Goal: Task Accomplishment & Management: Use online tool/utility

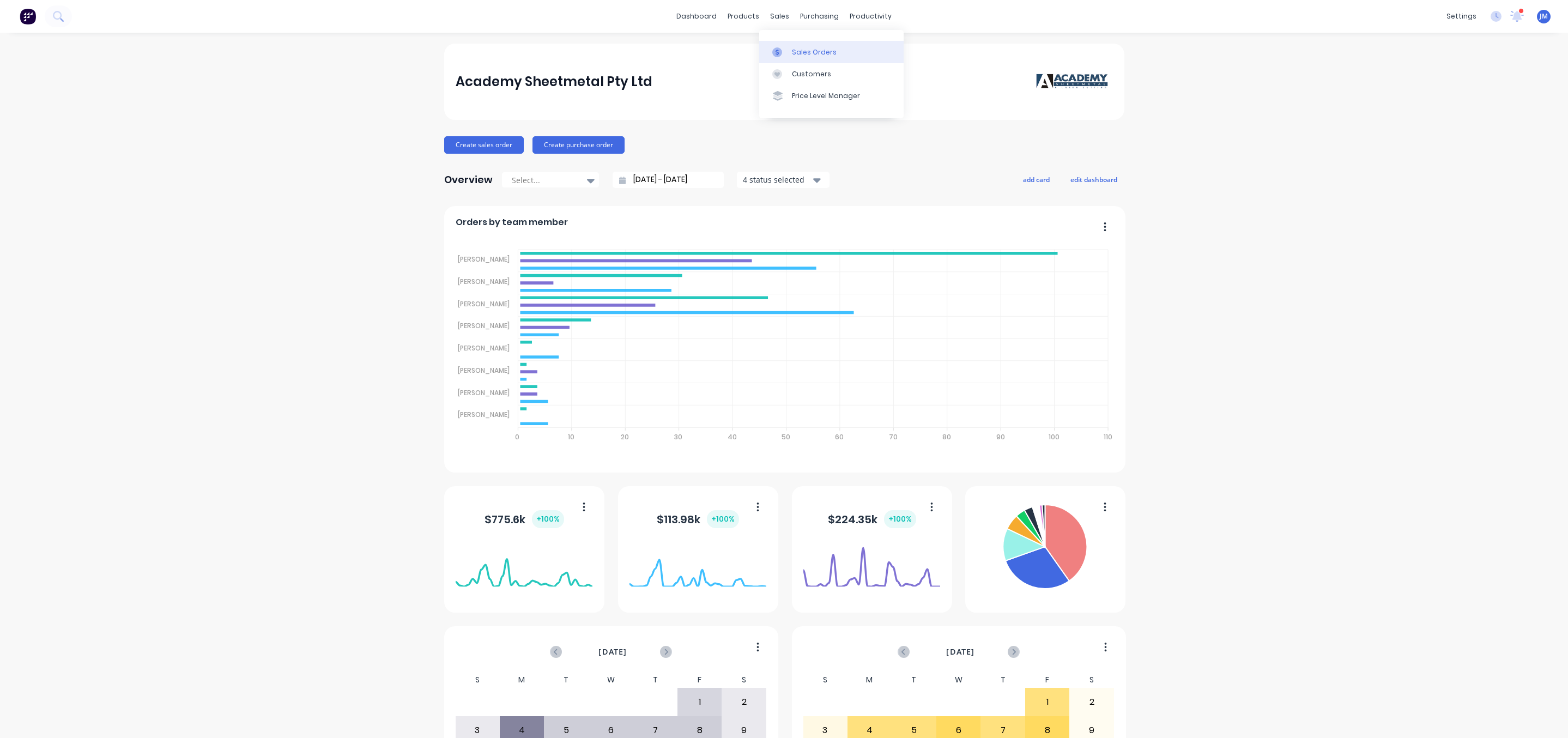
click at [781, 54] on icon at bounding box center [777, 52] width 10 height 10
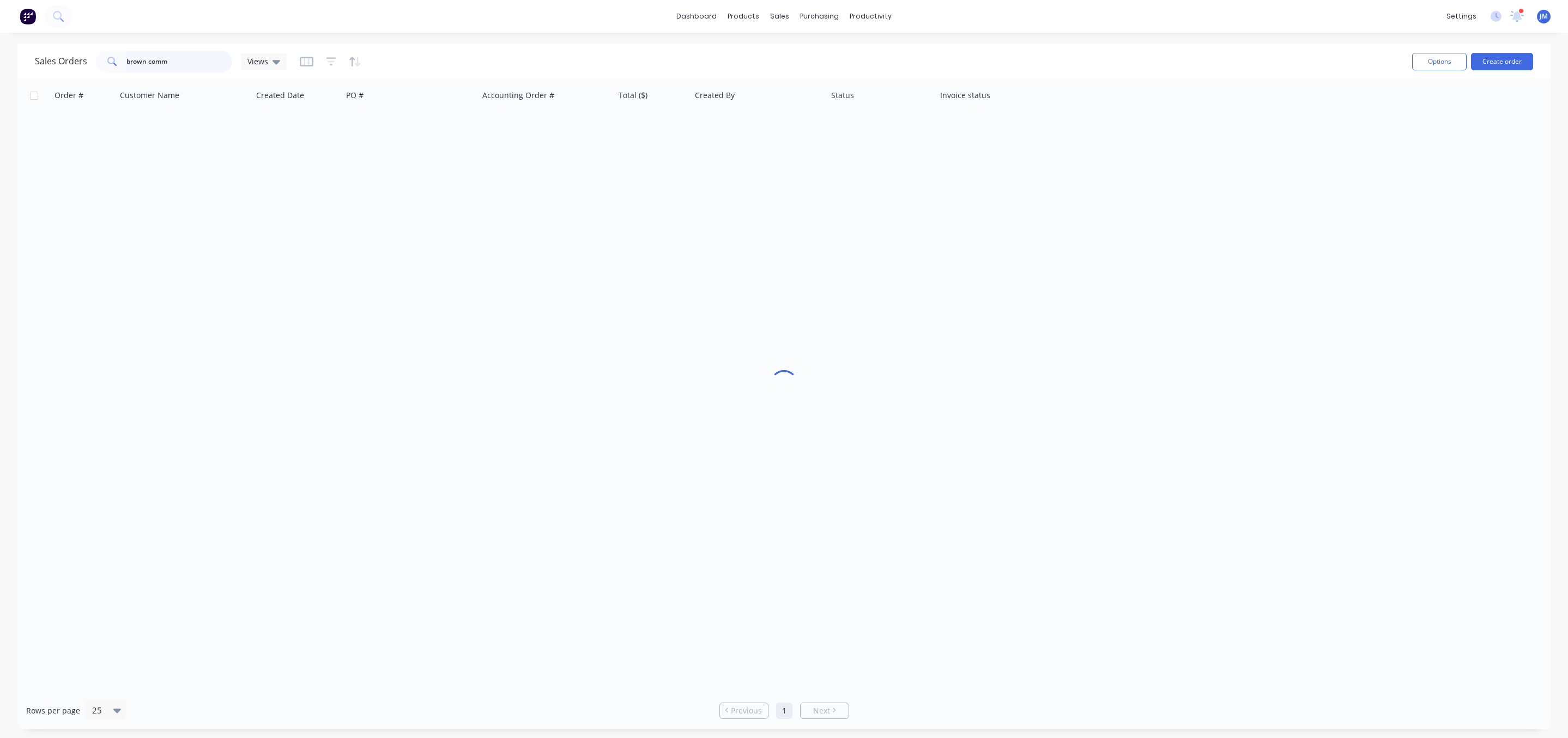
click at [192, 63] on input "brown comm" at bounding box center [180, 62] width 106 height 22
click at [197, 63] on input "brown comm" at bounding box center [180, 62] width 106 height 22
drag, startPoint x: 198, startPoint y: 62, endPoint x: 16, endPoint y: 66, distance: 182.0
click at [23, 66] on div "Sales Orders brown comm Views Options Create order" at bounding box center [784, 61] width 1533 height 36
type input "46695"
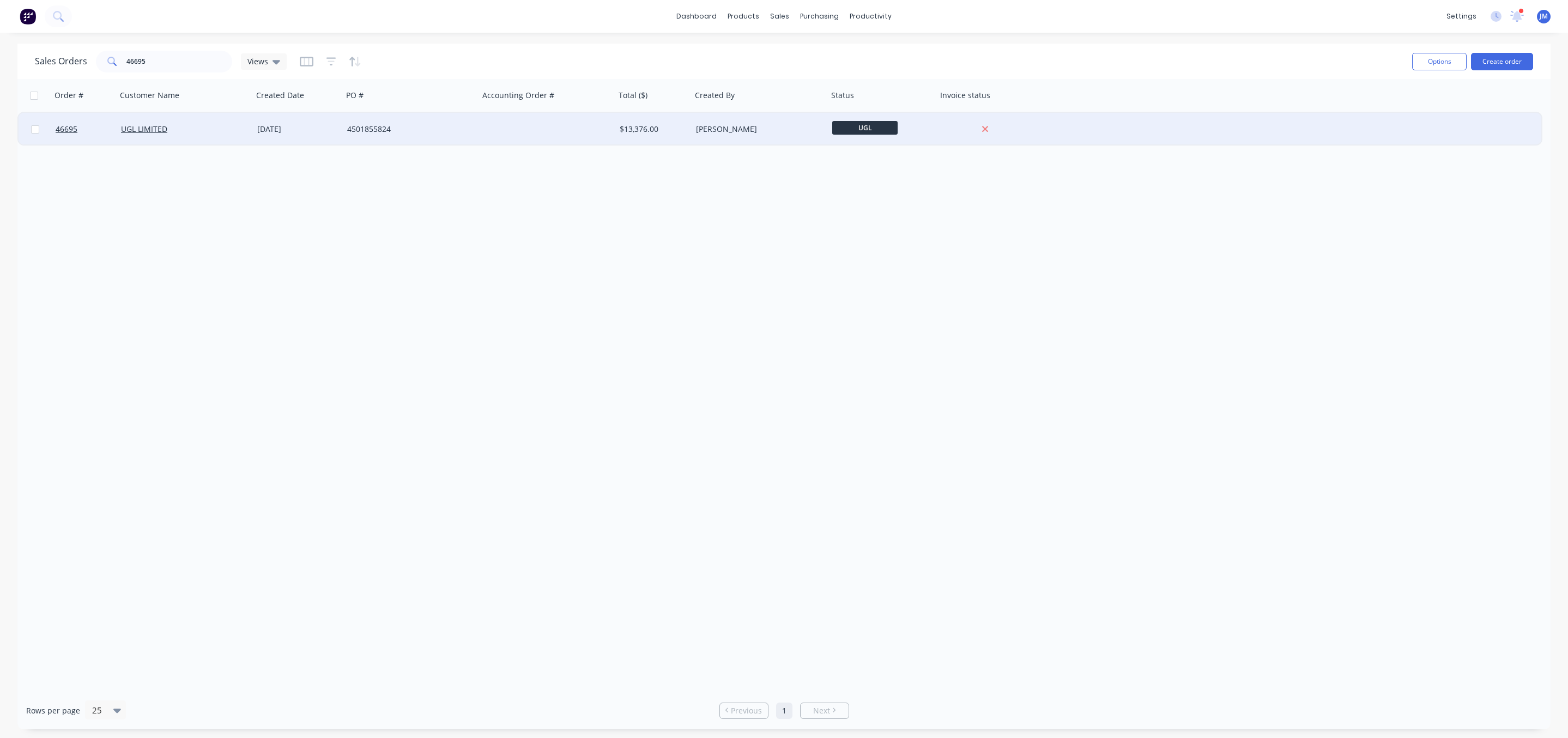
click at [184, 133] on div "UGL LIMITED" at bounding box center [181, 129] width 121 height 11
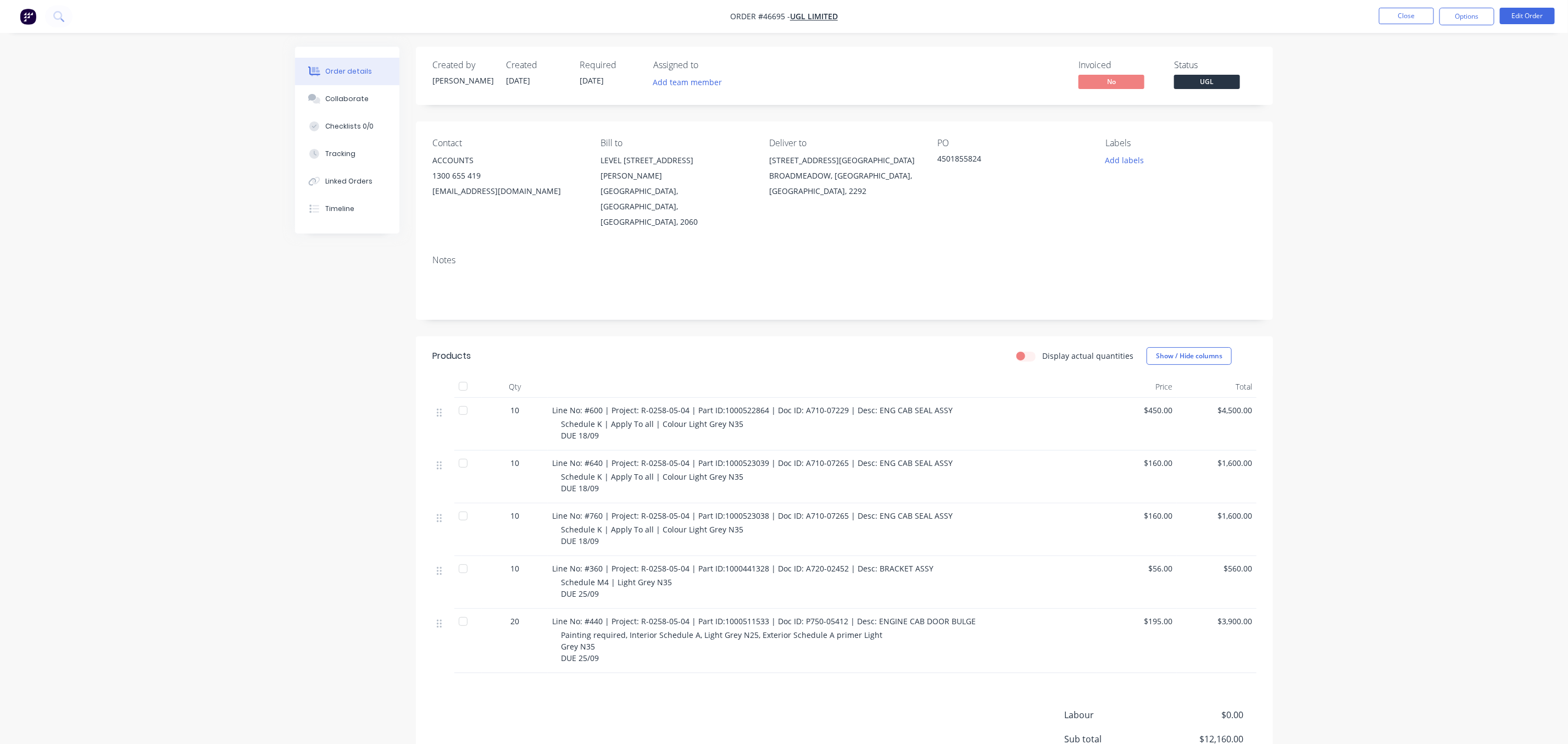
click at [315, 84] on button "Order details" at bounding box center [347, 71] width 105 height 27
click at [327, 105] on button "Collaborate" at bounding box center [347, 99] width 105 height 27
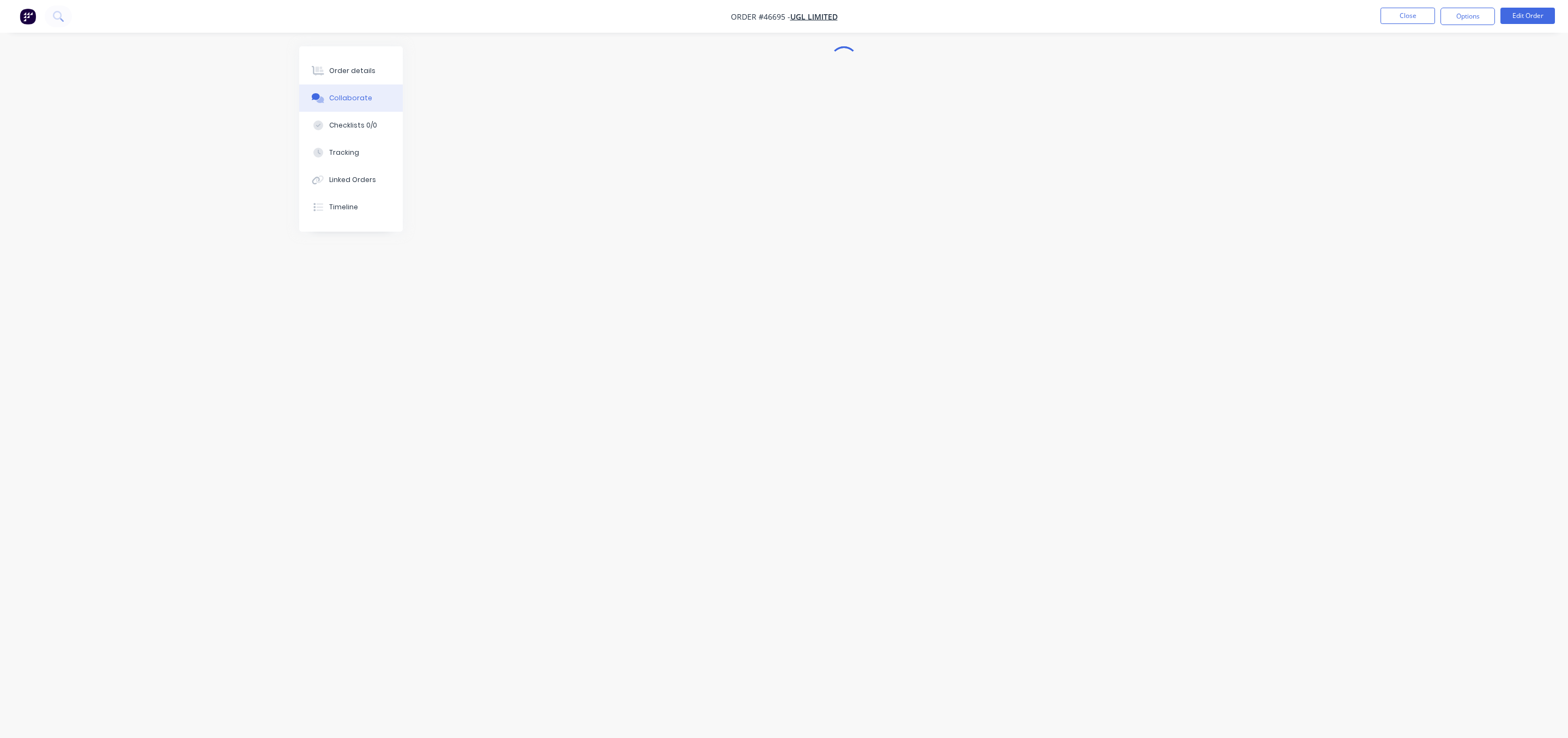
click at [345, 83] on button "Order details" at bounding box center [351, 71] width 104 height 27
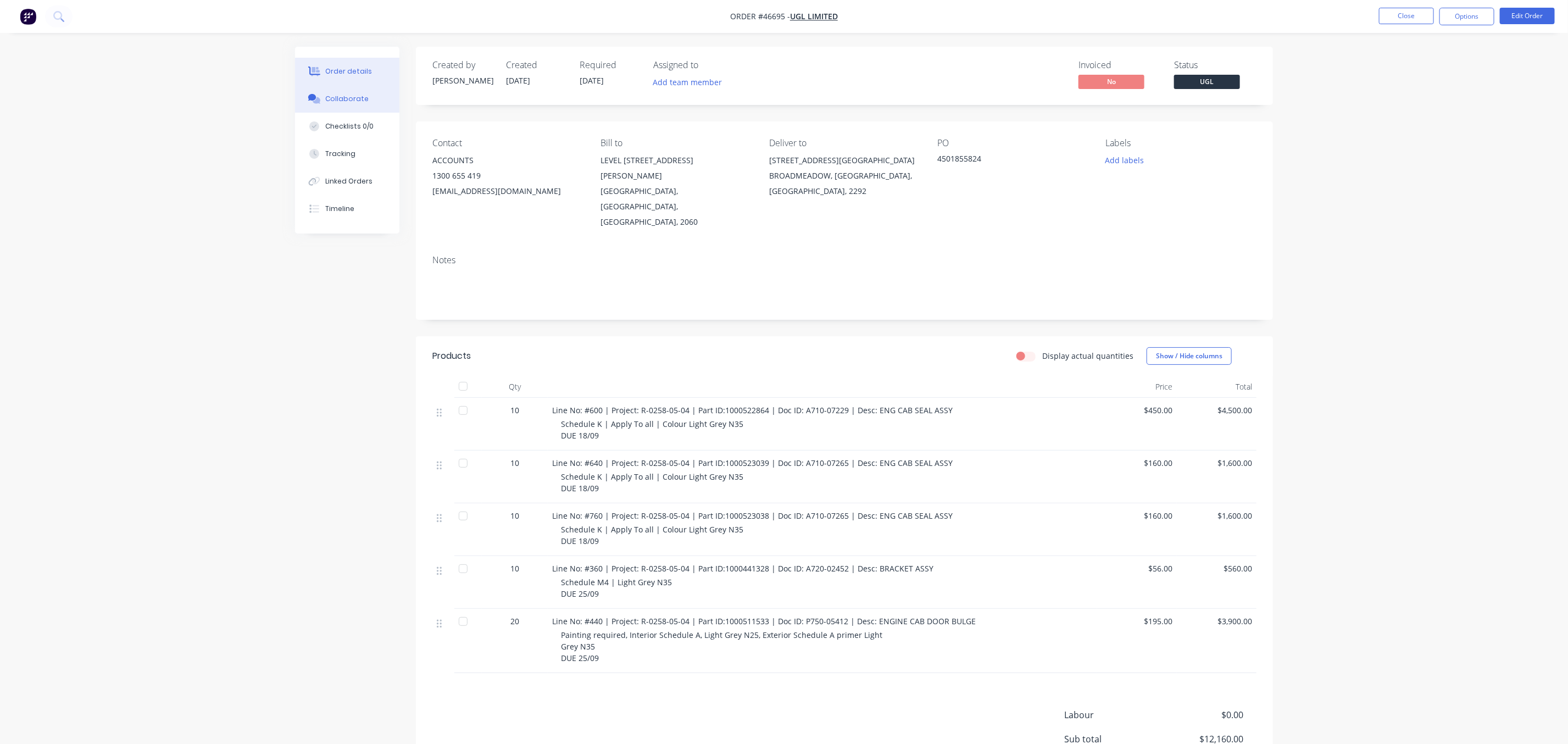
click at [347, 111] on button "Collaborate" at bounding box center [347, 99] width 105 height 27
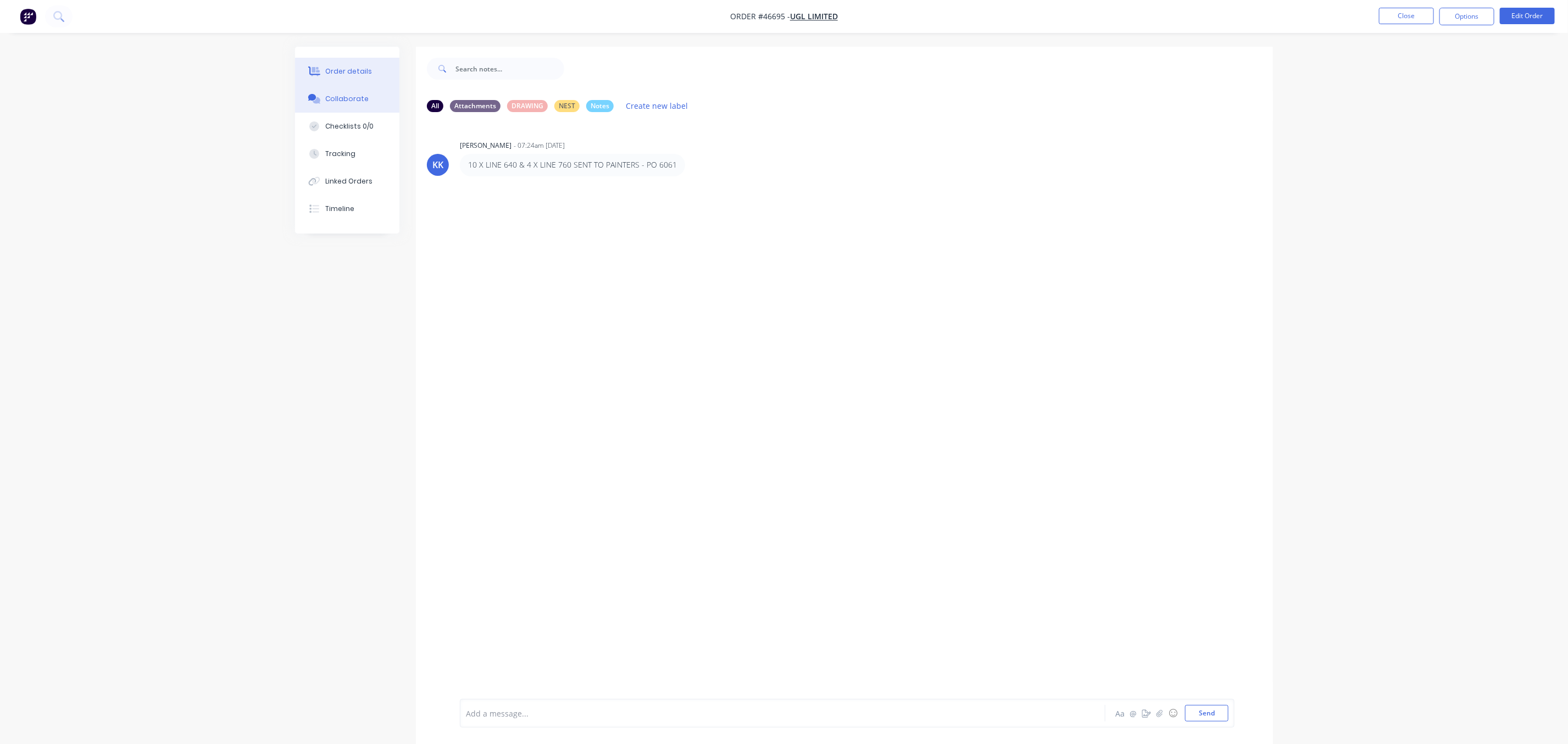
drag, startPoint x: 324, startPoint y: 52, endPoint x: 309, endPoint y: 58, distance: 16.2
click at [312, 55] on div "Order details Collaborate Checklists 0/0 Tracking Linked Orders Timeline" at bounding box center [347, 140] width 105 height 187
click at [307, 63] on button "Order details" at bounding box center [347, 71] width 105 height 27
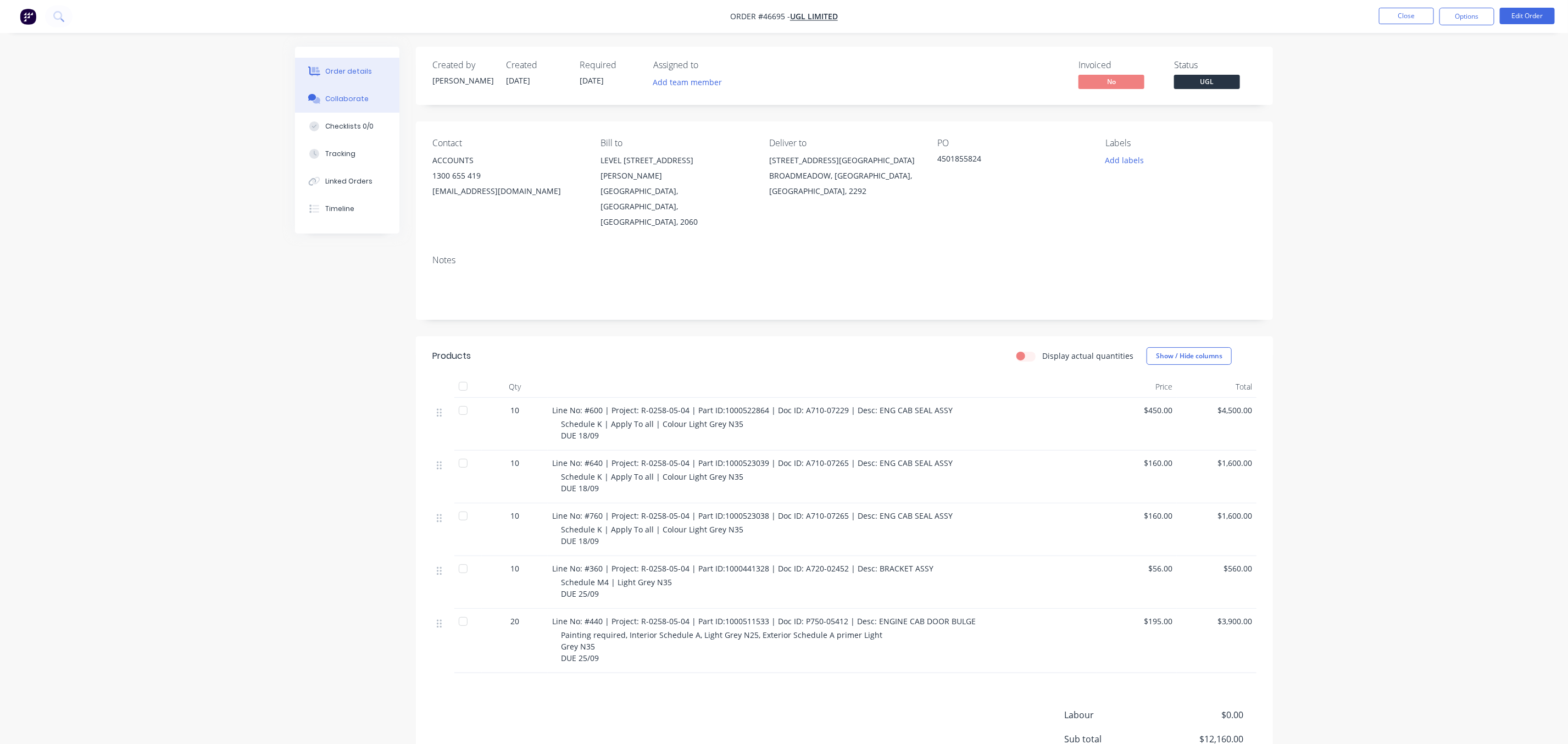
click at [315, 109] on button "Collaborate" at bounding box center [347, 99] width 105 height 27
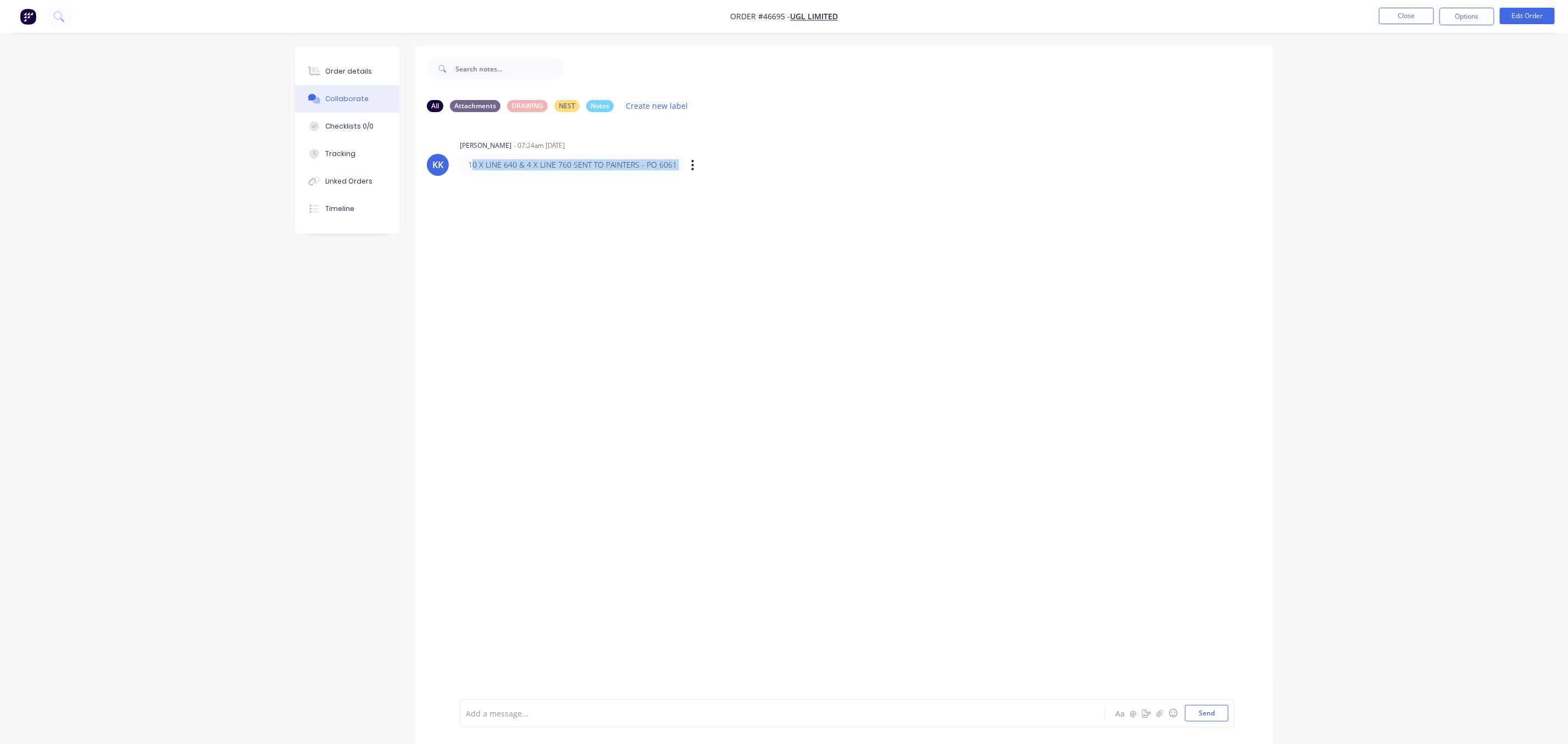
drag, startPoint x: 734, startPoint y: 163, endPoint x: 470, endPoint y: 170, distance: 264.1
click at [470, 170] on div "10 X LINE 640 & 4 X LINE 760 SENT TO PAINTERS - PO 6061 Labels Edit Delete" at bounding box center [631, 165] width 343 height 22
click at [1398, 5] on nav "Order #46695 - UGL LIMITED Close Options Edit Order" at bounding box center [784, 16] width 1568 height 33
click at [1376, 24] on ul "Close Options Edit Order" at bounding box center [1467, 16] width 202 height 18
click at [1388, 17] on button "Close" at bounding box center [1406, 16] width 55 height 16
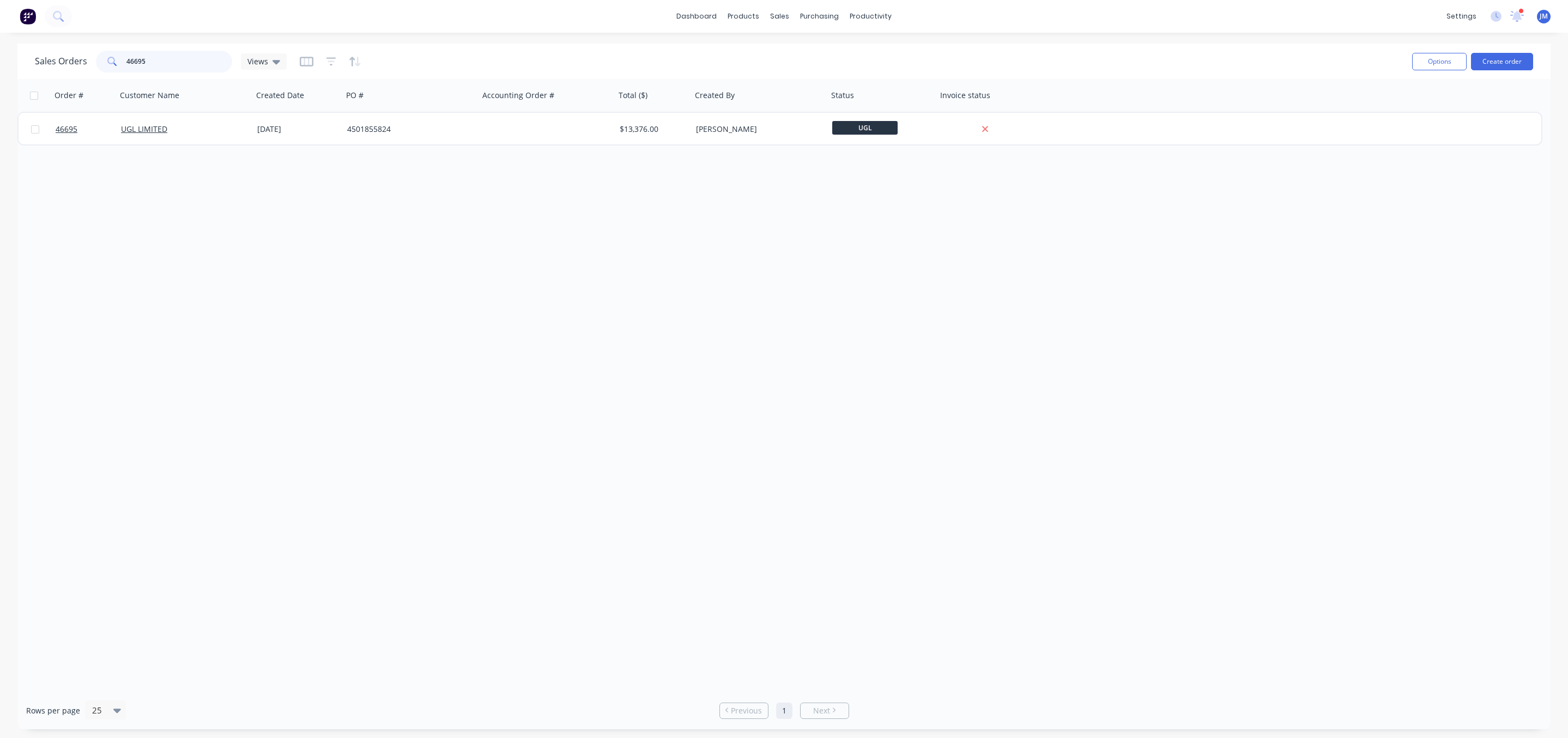
drag, startPoint x: 164, startPoint y: 64, endPoint x: -31, endPoint y: 75, distance: 195.3
click at [0, 75] on html "dashboard products sales purchasing productivity dashboard products Product Cat…" at bounding box center [784, 369] width 1568 height 738
type input "43144"
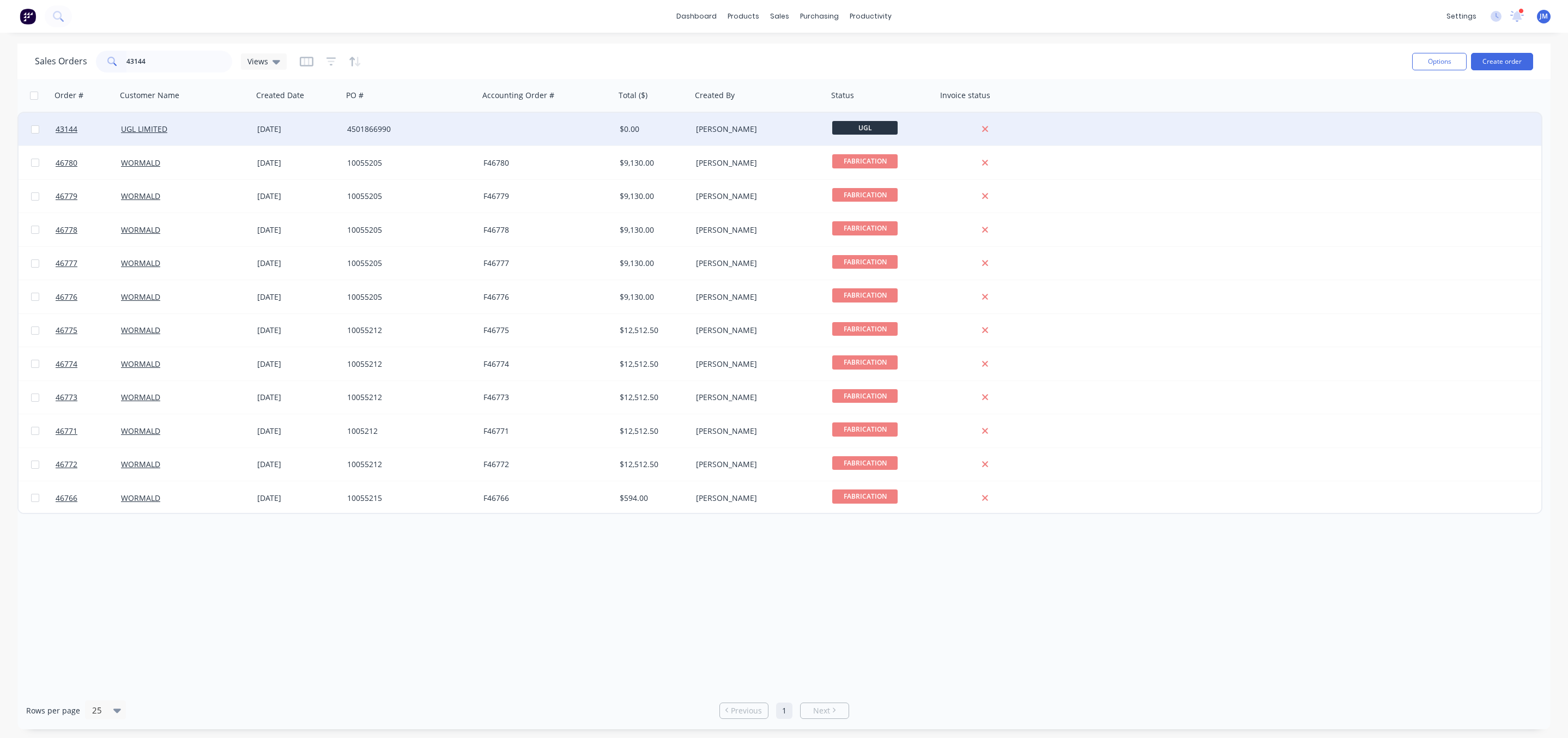
click at [209, 127] on div "UGL LIMITED" at bounding box center [181, 129] width 121 height 11
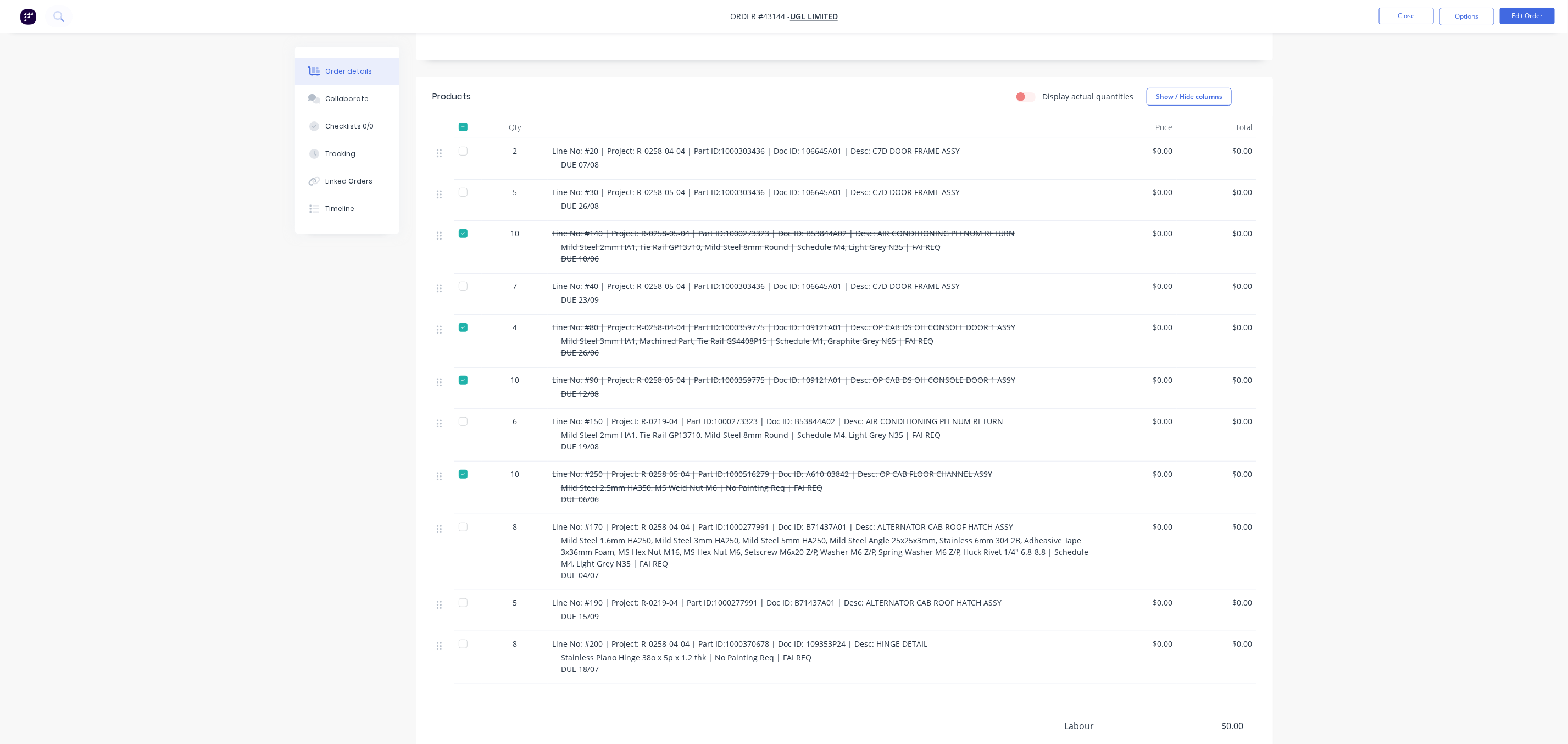
scroll to position [165, 0]
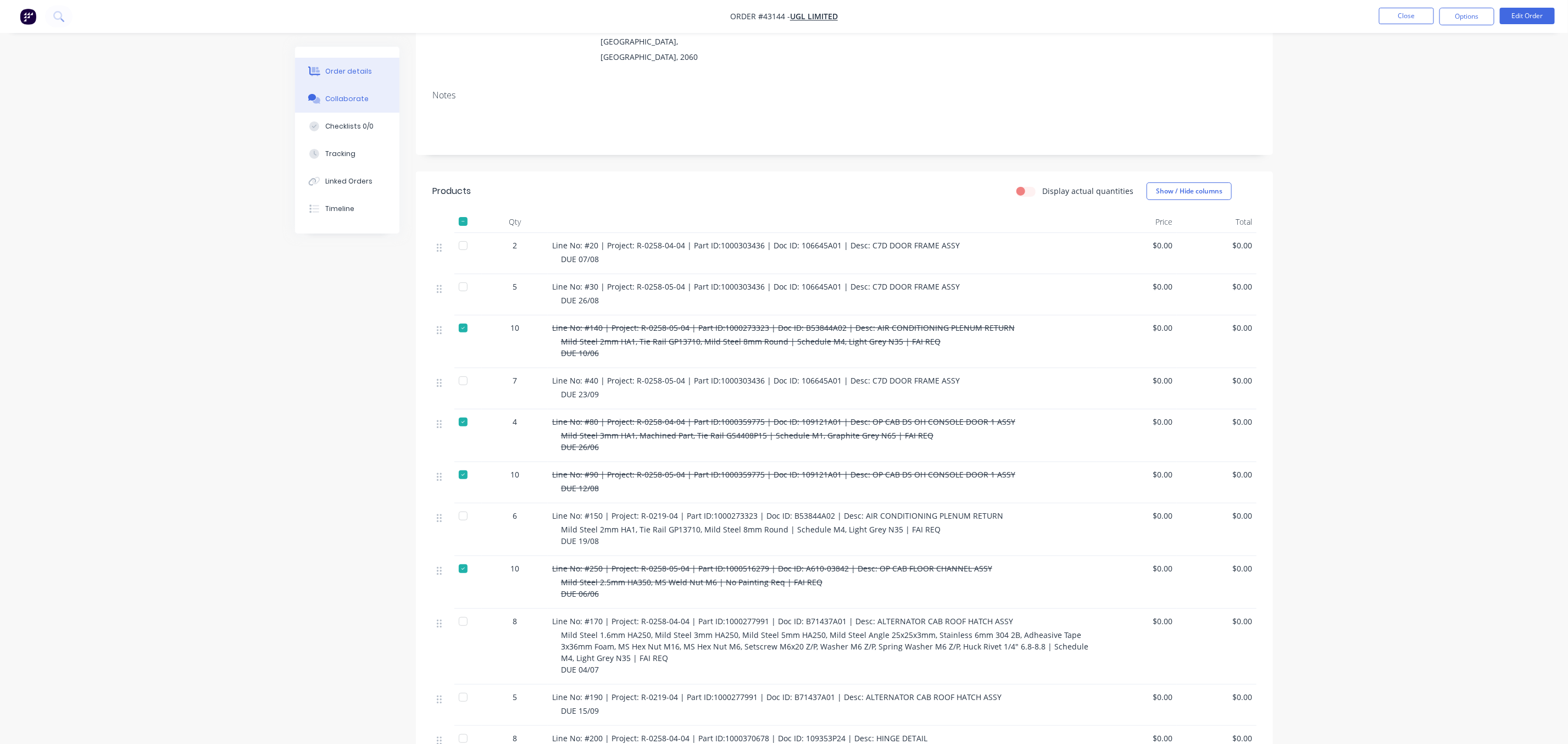
click at [335, 92] on button "Collaborate" at bounding box center [347, 99] width 105 height 27
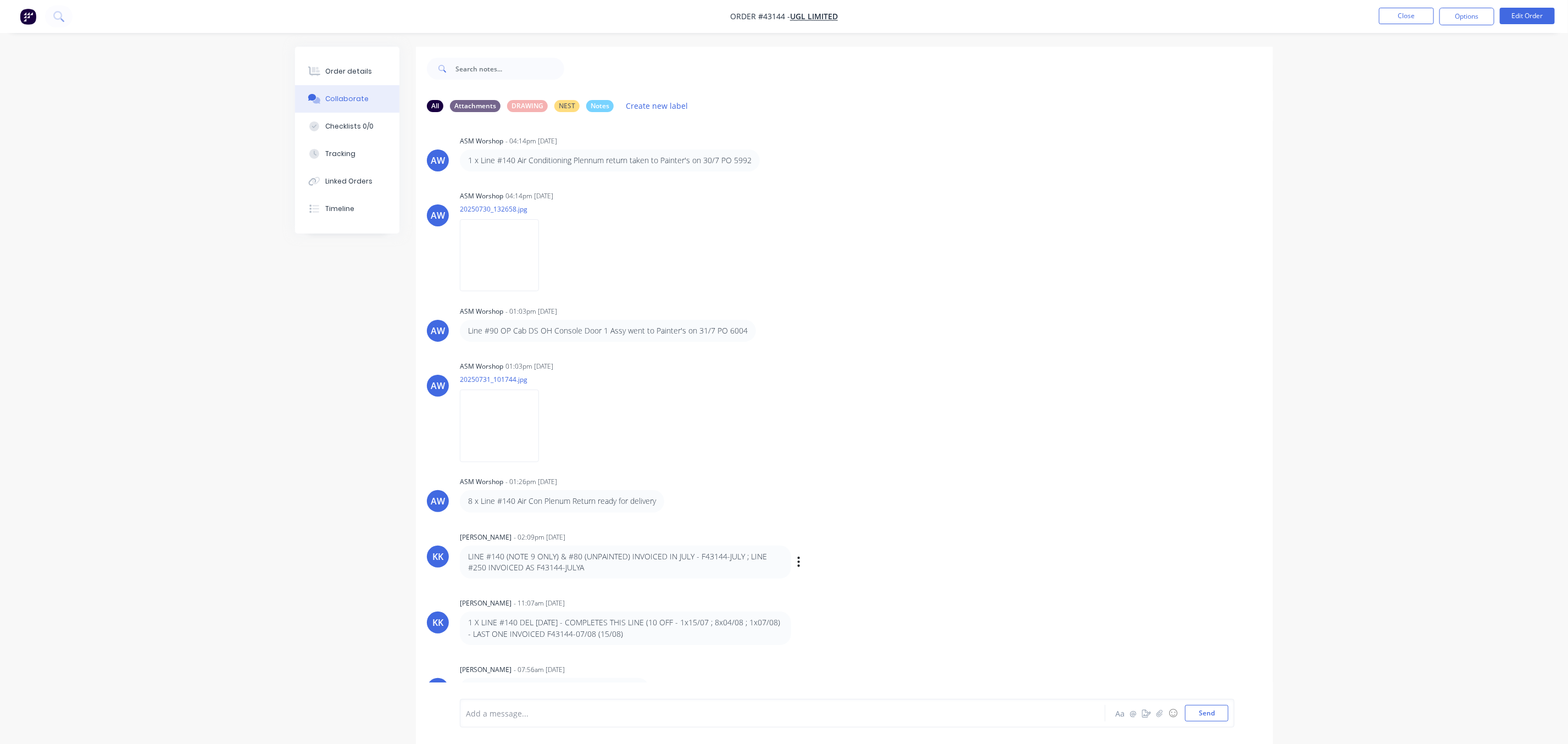
scroll to position [17, 0]
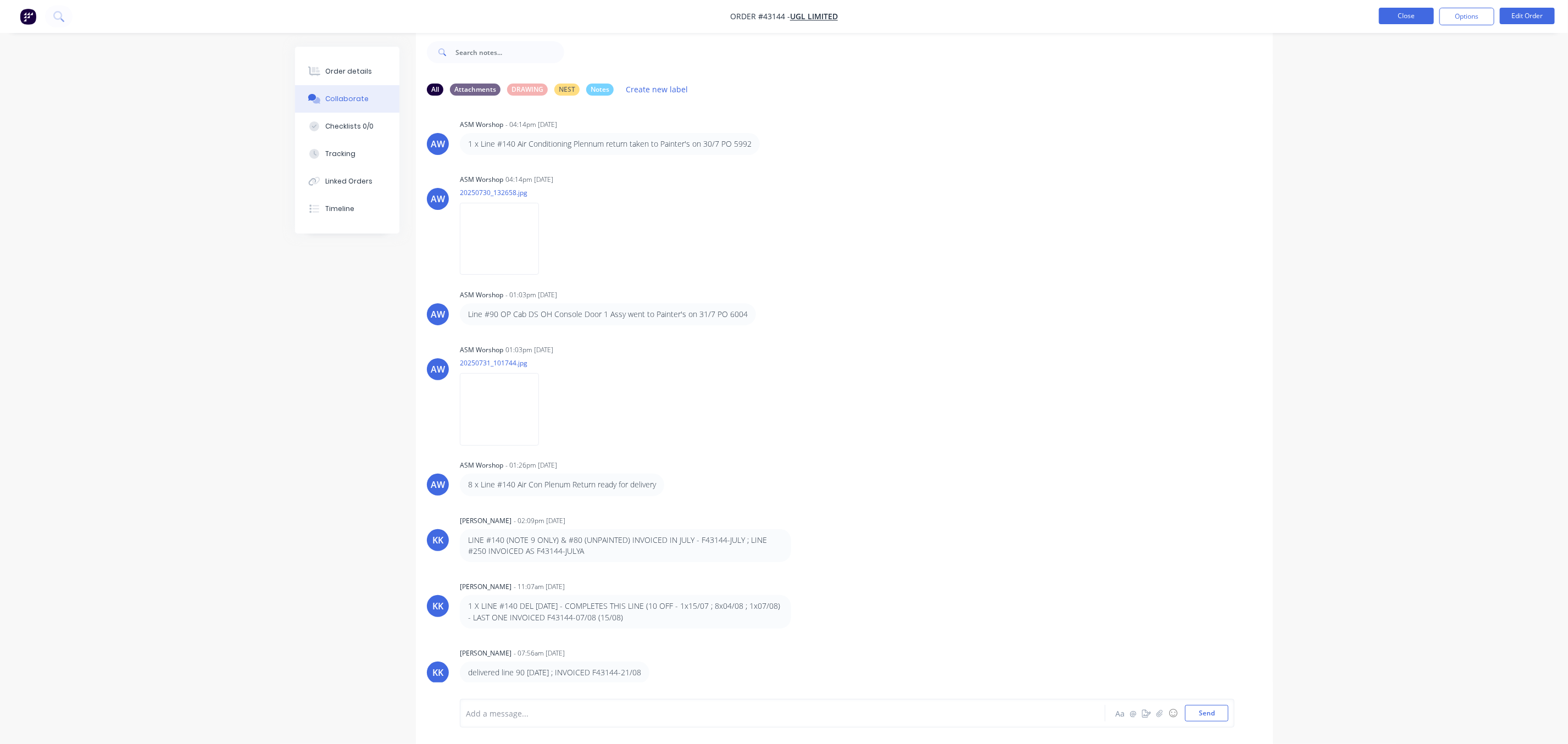
click at [1398, 17] on button "Close" at bounding box center [1406, 16] width 55 height 16
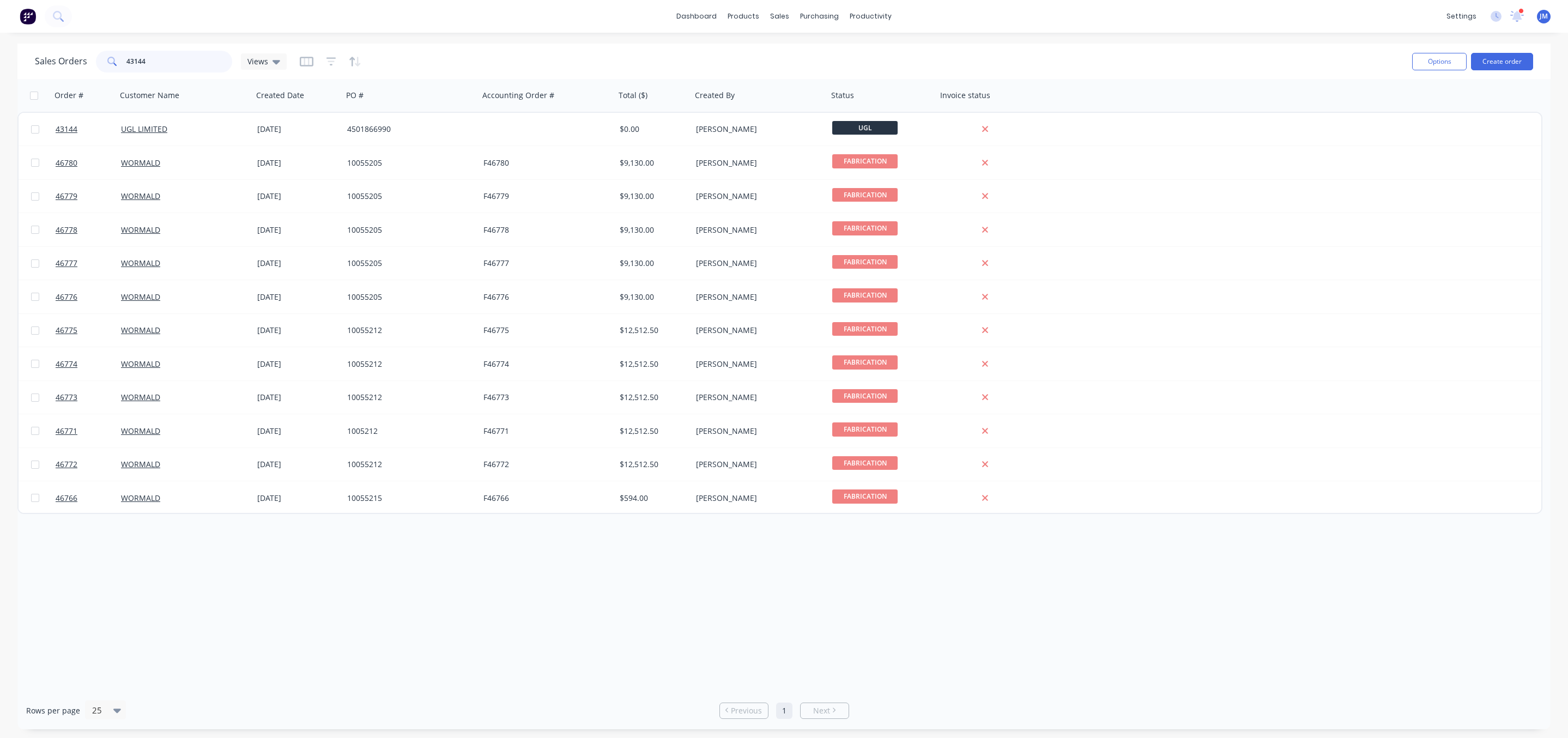
click at [144, 61] on input "43144" at bounding box center [180, 62] width 106 height 22
drag, startPoint x: 169, startPoint y: 56, endPoint x: 39, endPoint y: 72, distance: 131.0
click at [43, 72] on div "Sales Orders 43144 Views" at bounding box center [161, 62] width 252 height 22
type input "46695"
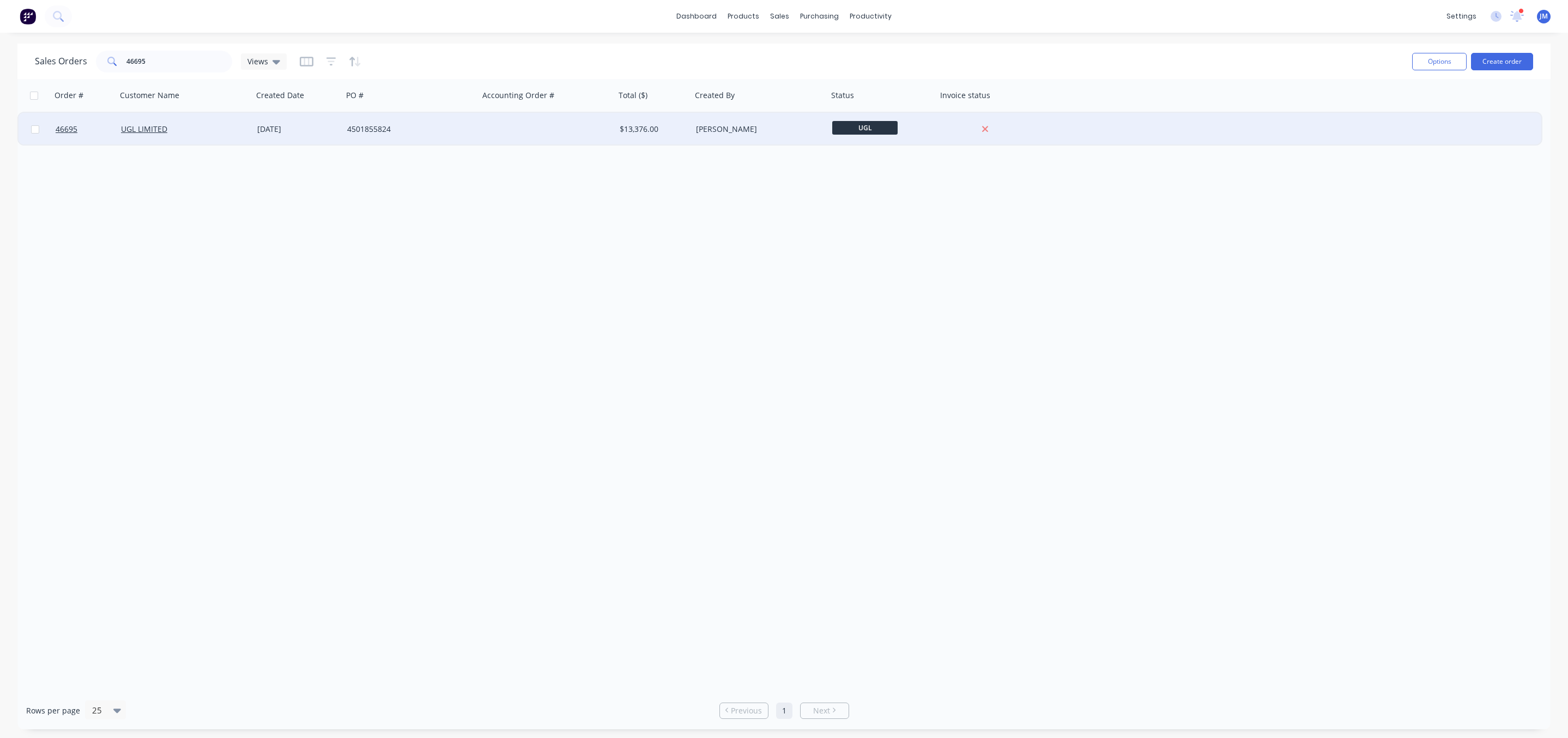
click at [223, 129] on div "UGL LIMITED" at bounding box center [181, 129] width 121 height 11
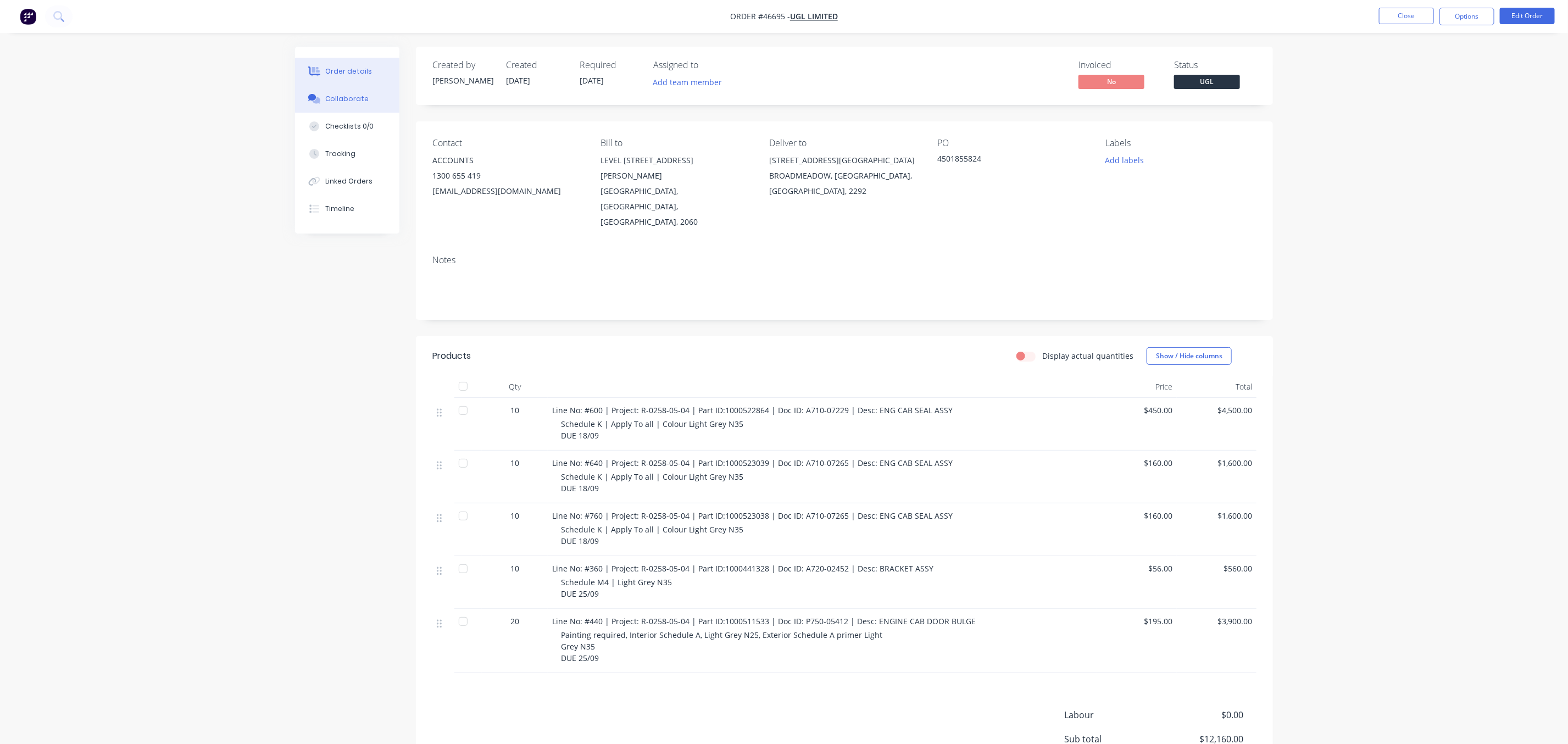
click at [326, 94] on div "Collaborate" at bounding box center [347, 99] width 43 height 10
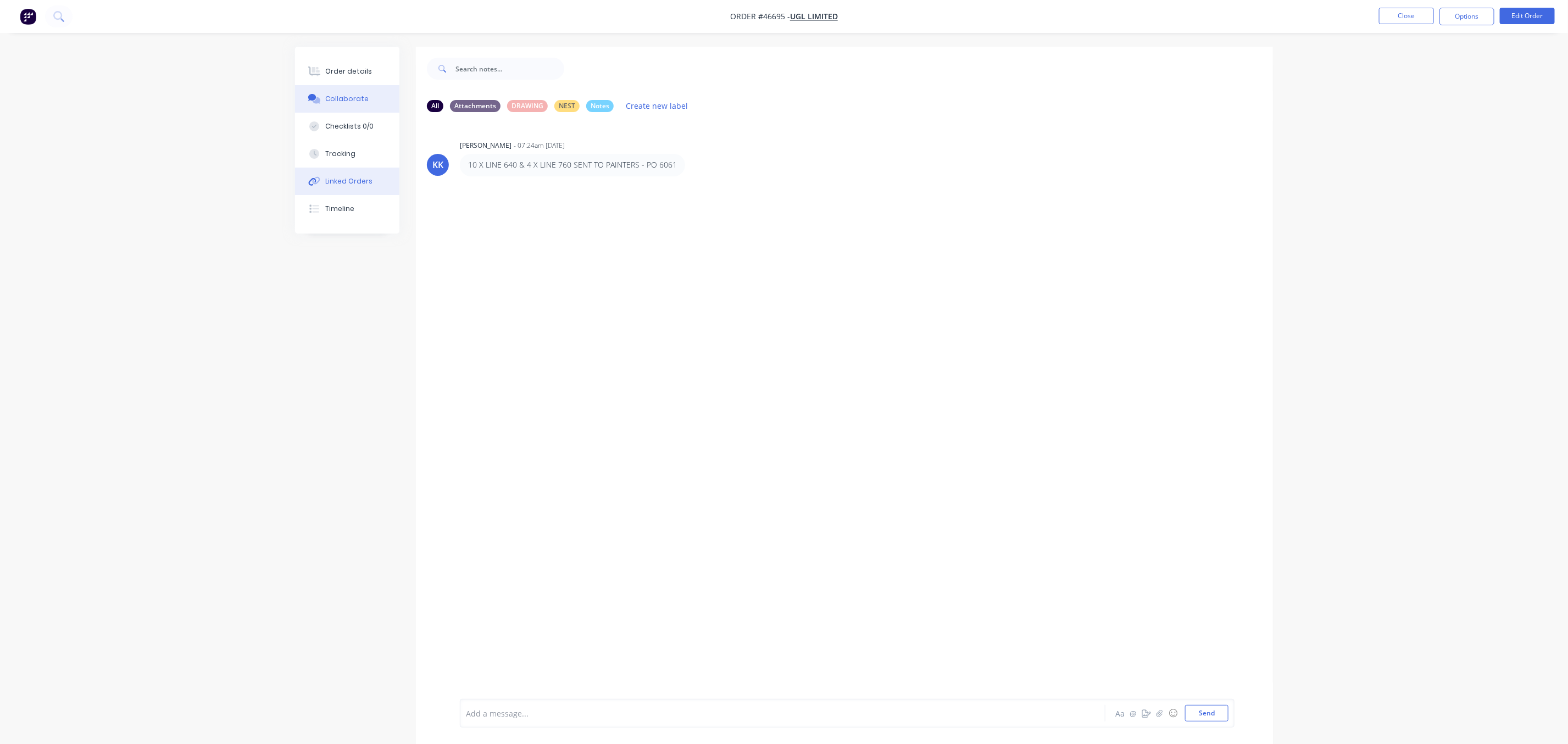
click at [366, 181] on div "Linked Orders" at bounding box center [349, 181] width 47 height 10
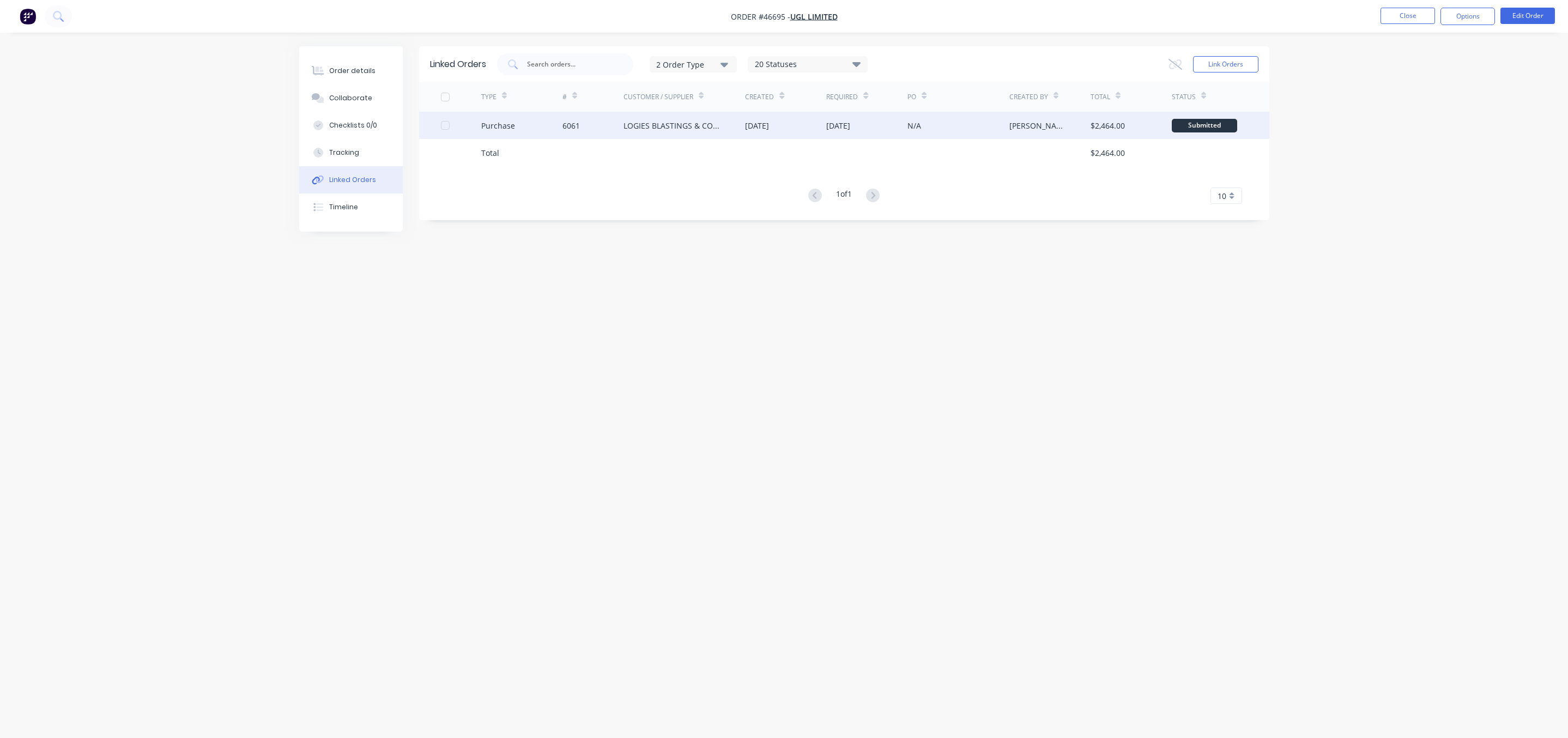
click at [567, 123] on div "6061" at bounding box center [571, 126] width 18 height 12
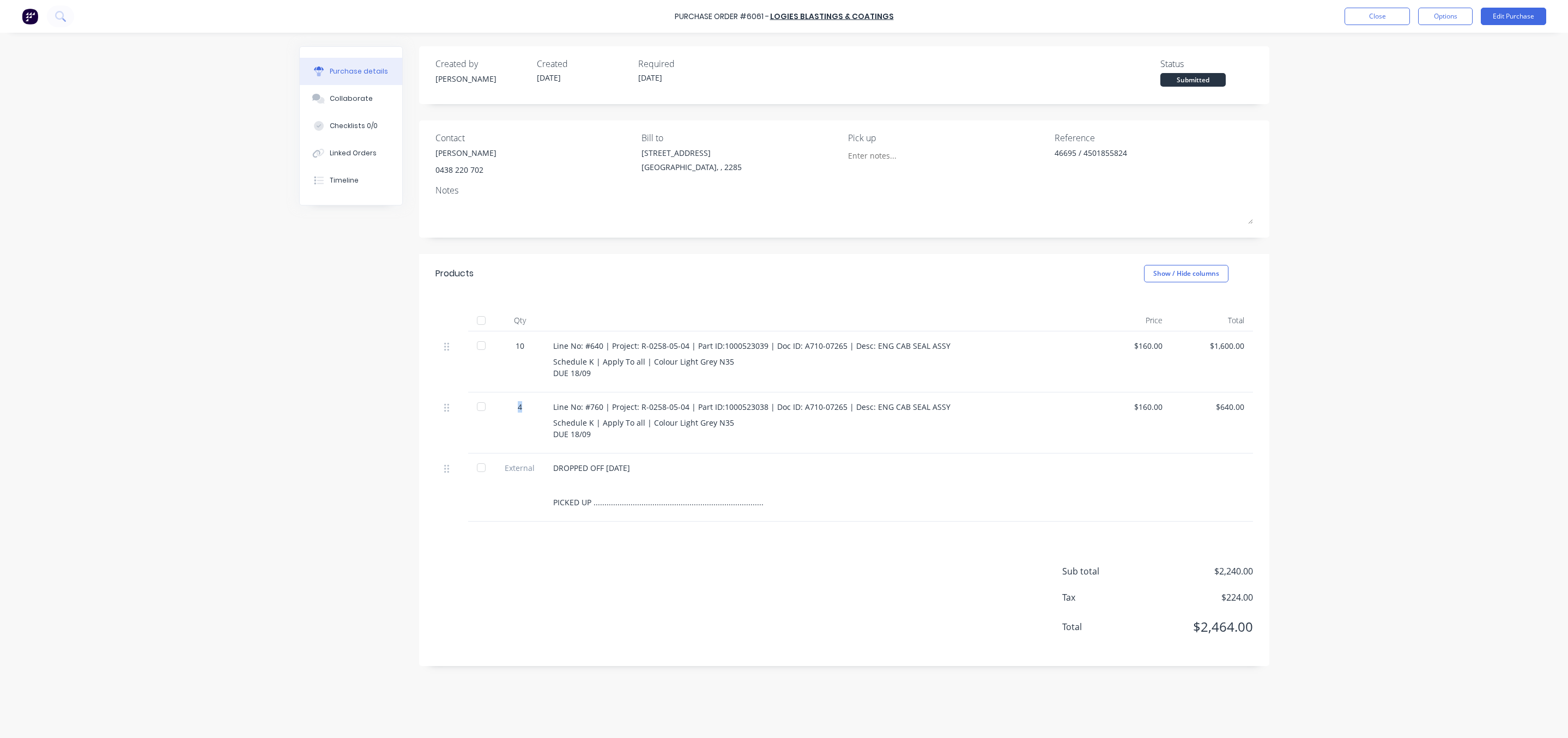
drag, startPoint x: 532, startPoint y: 408, endPoint x: 513, endPoint y: 404, distance: 19.4
click at [513, 404] on div "4" at bounding box center [520, 407] width 32 height 12
drag, startPoint x: 618, startPoint y: 438, endPoint x: 498, endPoint y: 402, distance: 125.3
click at [498, 402] on div "4 Line No: #760 | Project: R-0258-05-04 | Part ID:1000523038 | Doc ID: A710-072…" at bounding box center [844, 423] width 818 height 61
click at [498, 402] on div "4" at bounding box center [520, 423] width 49 height 61
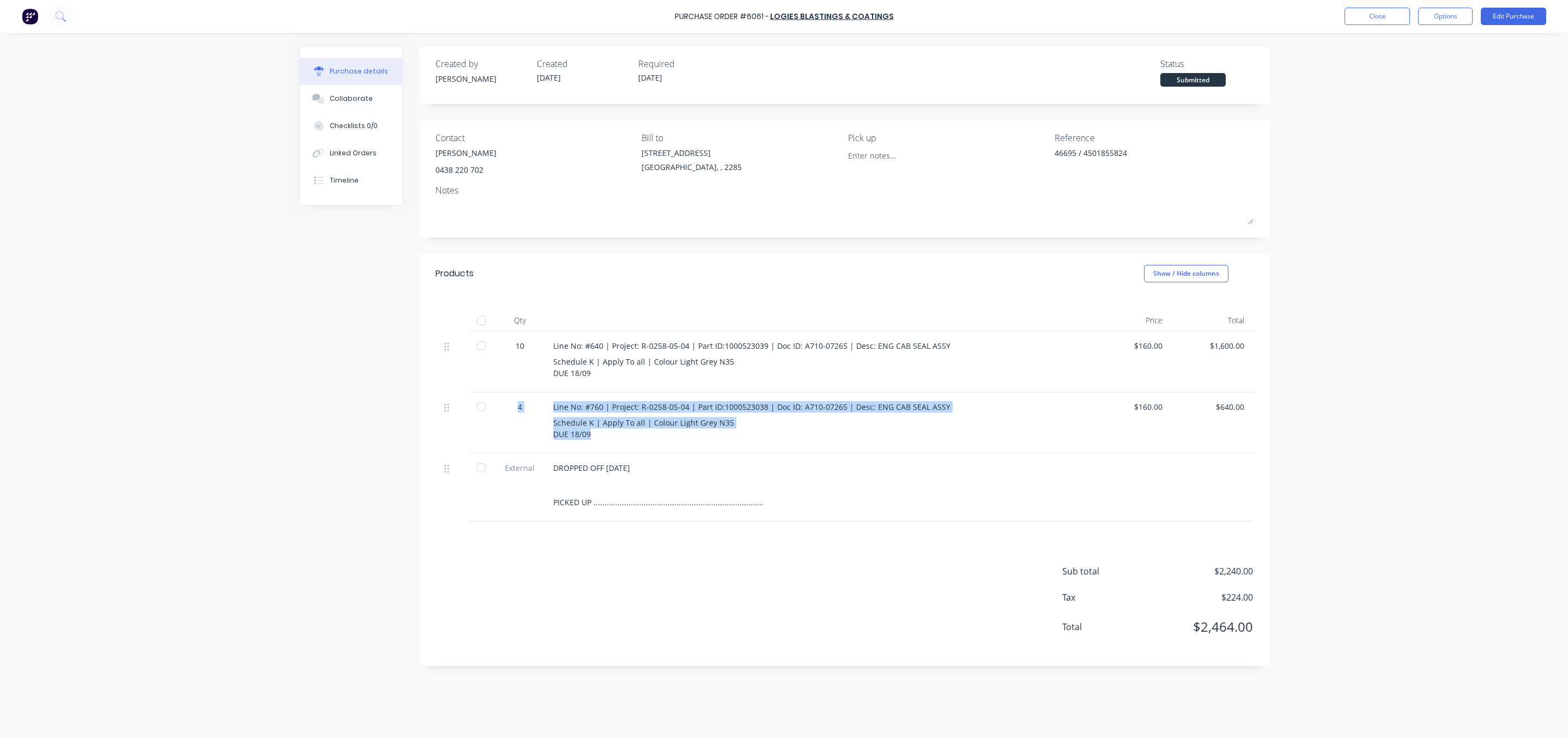
drag, startPoint x: 597, startPoint y: 437, endPoint x: 494, endPoint y: 409, distance: 106.7
click at [494, 409] on div "4 Line No: #760 | Project: R-0258-05-04 | Part ID:1000523038 | Doc ID: A710-072…" at bounding box center [844, 423] width 818 height 61
click at [1379, 25] on button "Close" at bounding box center [1377, 16] width 66 height 18
